Goal: Task Accomplishment & Management: Manage account settings

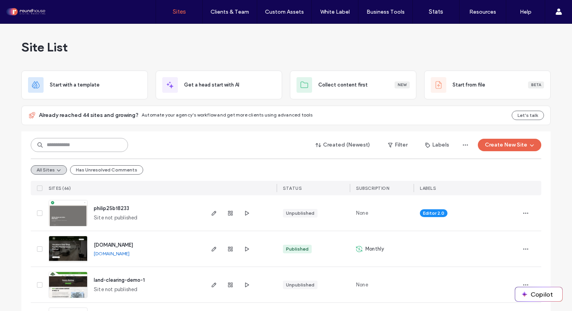
click at [83, 145] on input at bounding box center [79, 145] width 97 height 14
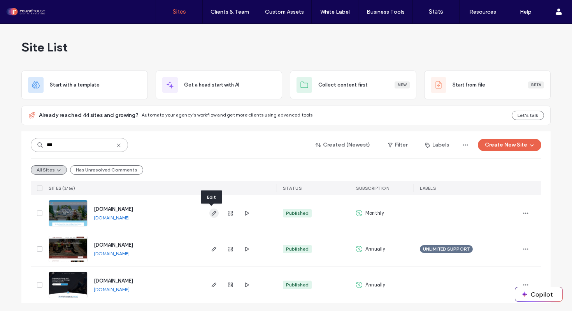
type input "***"
click at [213, 212] on icon "button" at bounding box center [214, 213] width 6 height 6
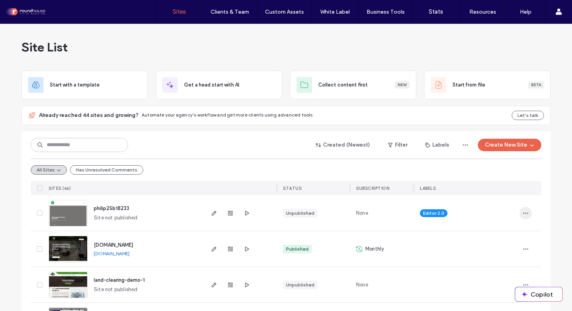
click at [527, 213] on span "button" at bounding box center [526, 213] width 12 height 12
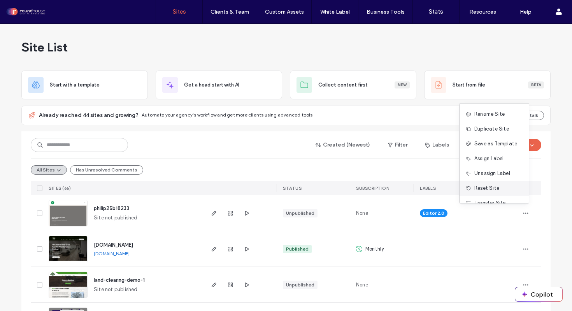
scroll to position [40, 0]
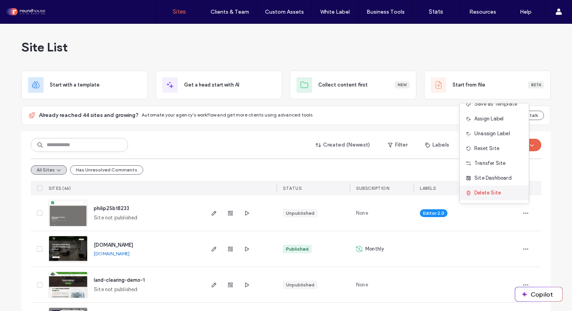
click at [492, 192] on span "Delete Site" at bounding box center [488, 193] width 26 height 8
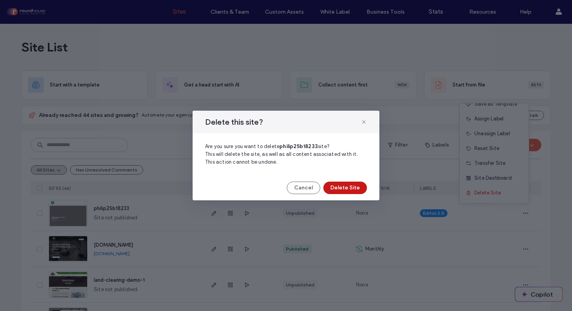
click at [340, 192] on button "Delete Site" at bounding box center [345, 187] width 44 height 12
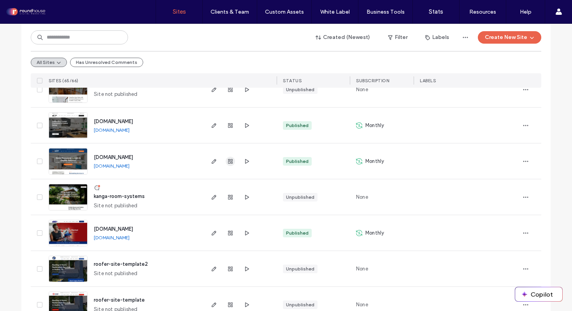
scroll to position [237, 0]
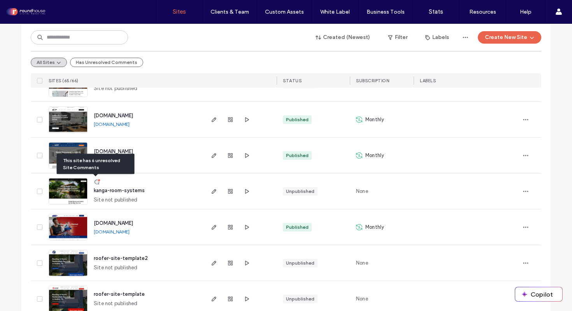
click at [98, 181] on div at bounding box center [99, 180] width 3 height 3
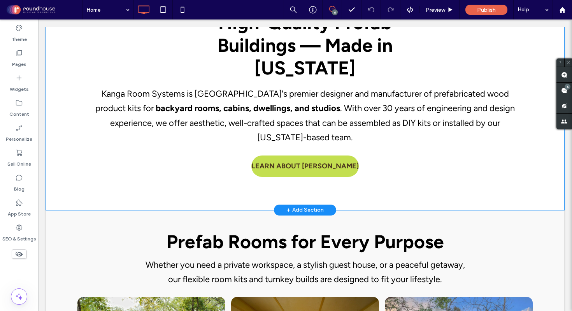
scroll to position [634, 0]
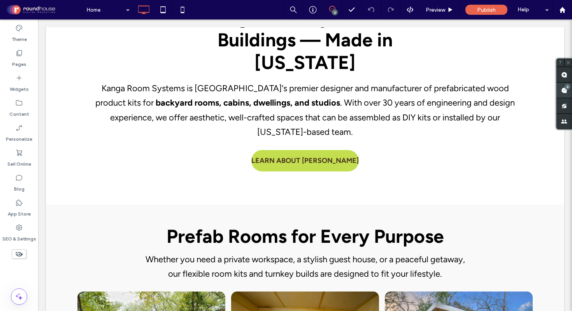
click at [564, 90] on use at bounding box center [564, 90] width 6 height 6
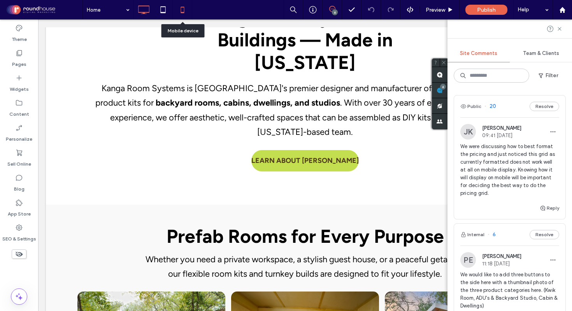
click at [182, 7] on use at bounding box center [183, 10] width 4 height 6
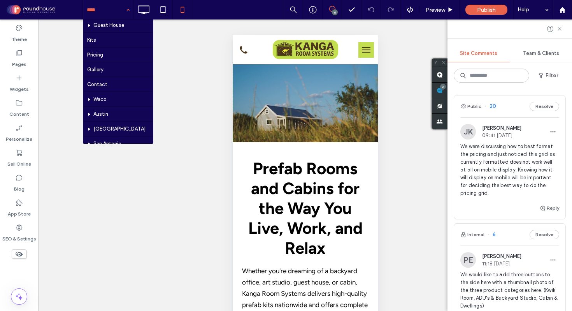
scroll to position [239, 0]
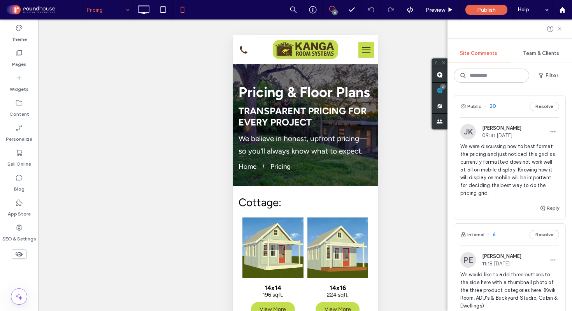
click at [111, 11] on input at bounding box center [106, 9] width 39 height 19
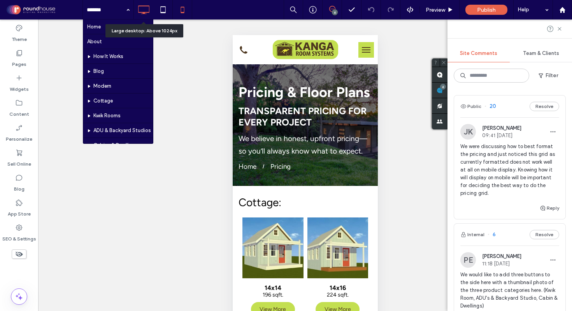
click at [146, 6] on icon at bounding box center [144, 10] width 16 height 16
